Goal: Task Accomplishment & Management: Complete application form

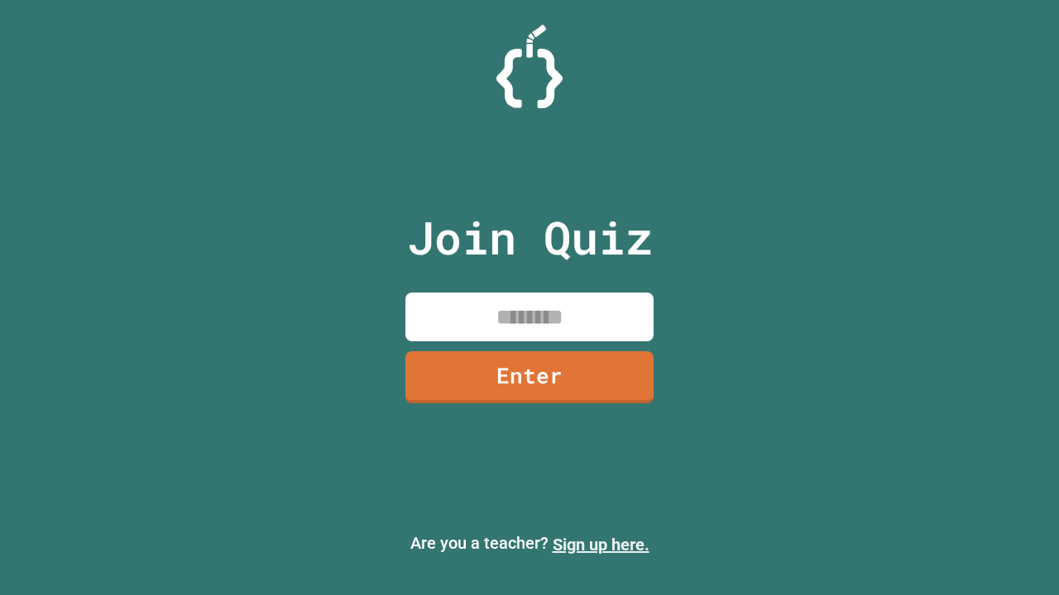
click at [600, 545] on link "Sign up here." at bounding box center [600, 545] width 97 height 20
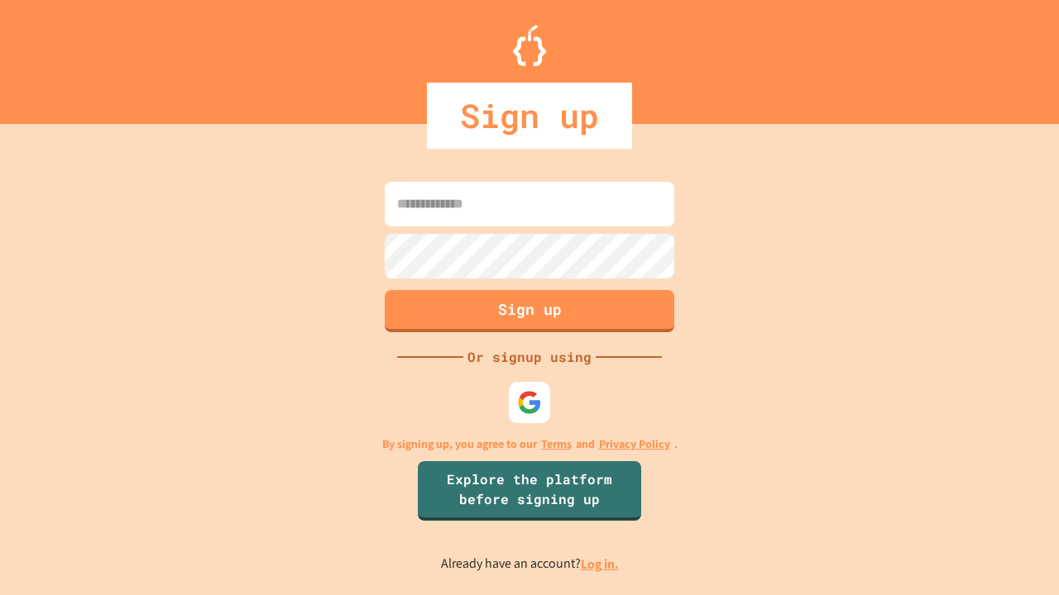
click at [600, 564] on link "Log in." at bounding box center [600, 564] width 38 height 17
